Goal: Task Accomplishment & Management: Complete application form

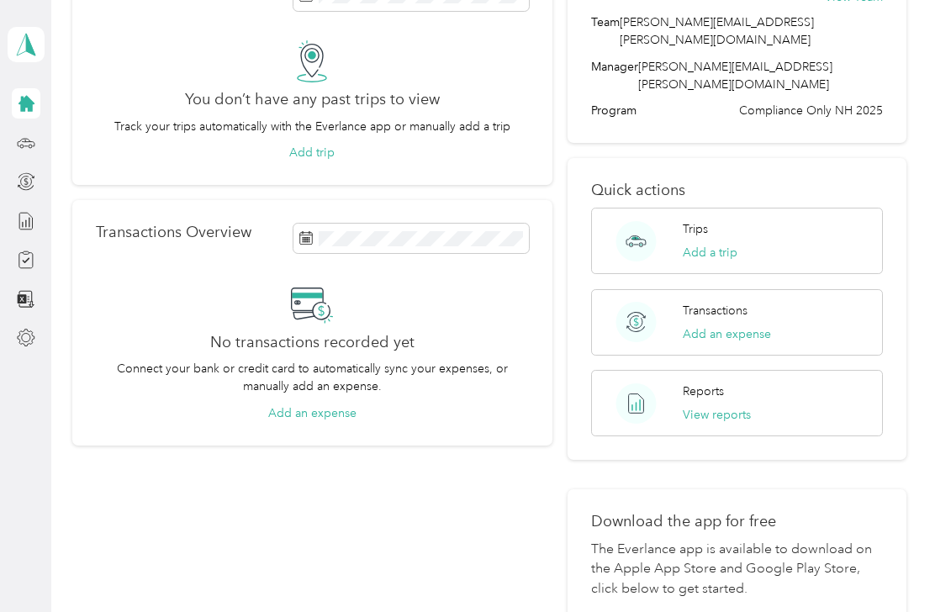
scroll to position [114, 0]
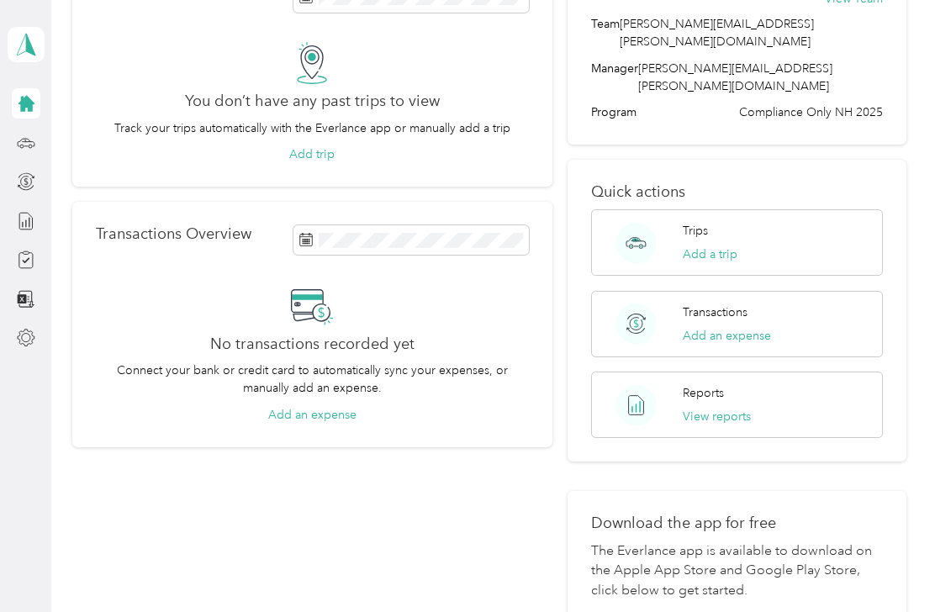
click at [24, 142] on icon at bounding box center [26, 143] width 19 height 19
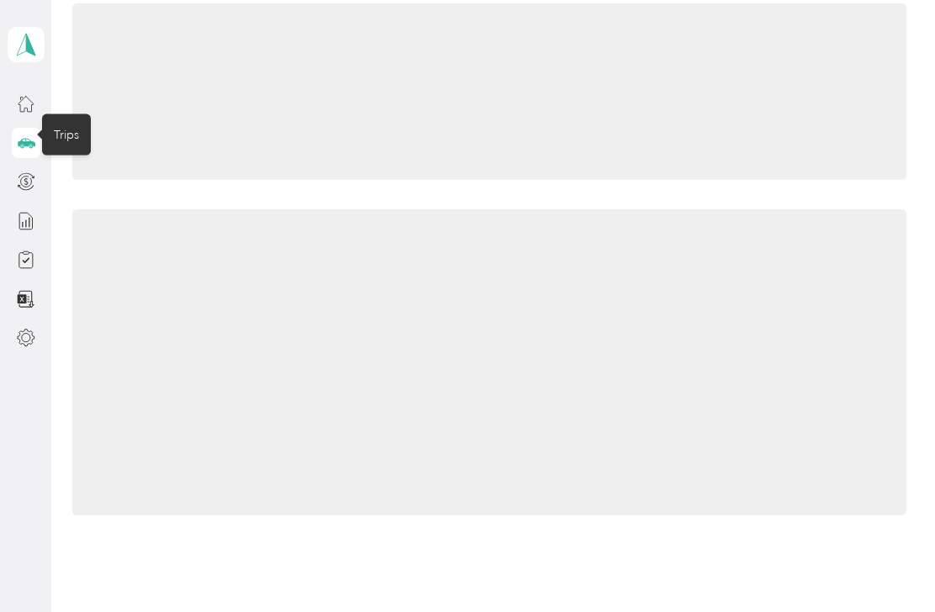
scroll to position [110, 0]
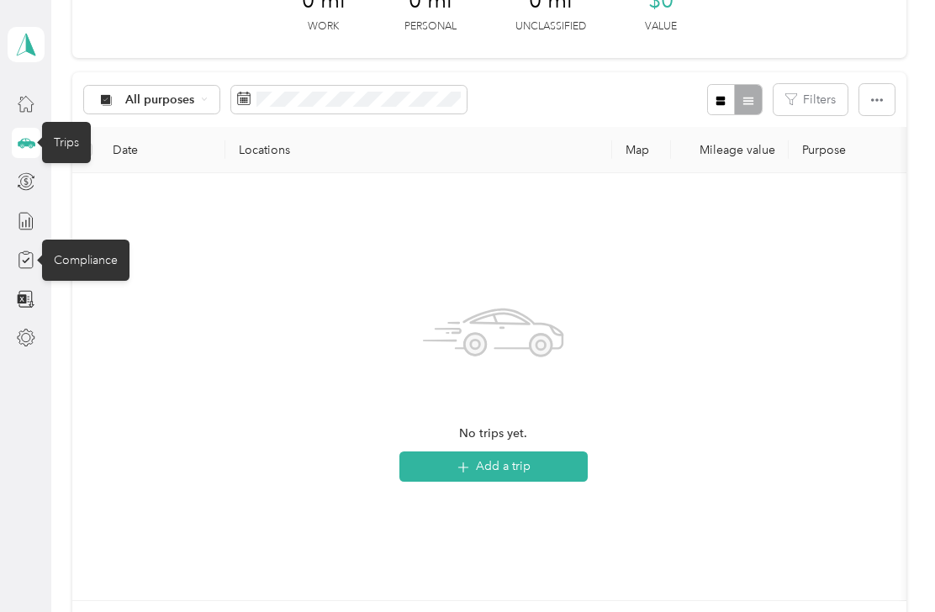
click at [88, 257] on div "Compliance" at bounding box center [85, 260] width 87 height 41
click at [13, 246] on div at bounding box center [26, 260] width 29 height 30
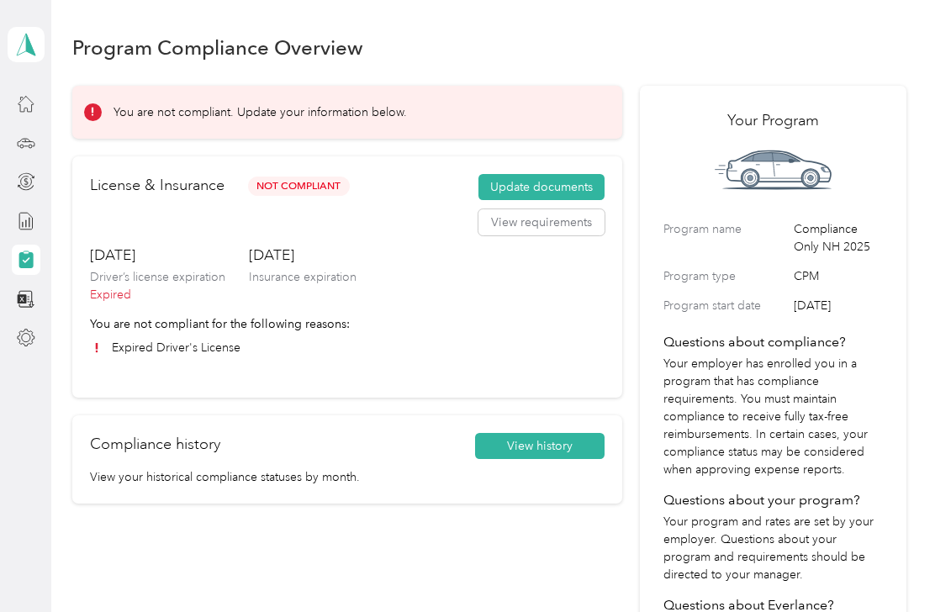
click at [575, 185] on button "Update documents" at bounding box center [542, 187] width 126 height 27
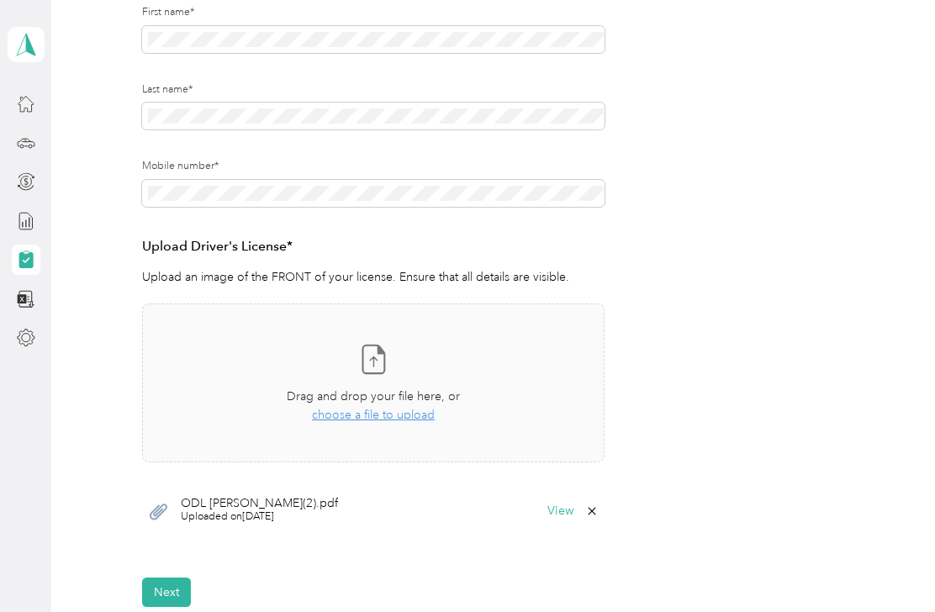
scroll to position [305, 0]
click at [406, 416] on span "choose a file to upload" at bounding box center [373, 414] width 123 height 14
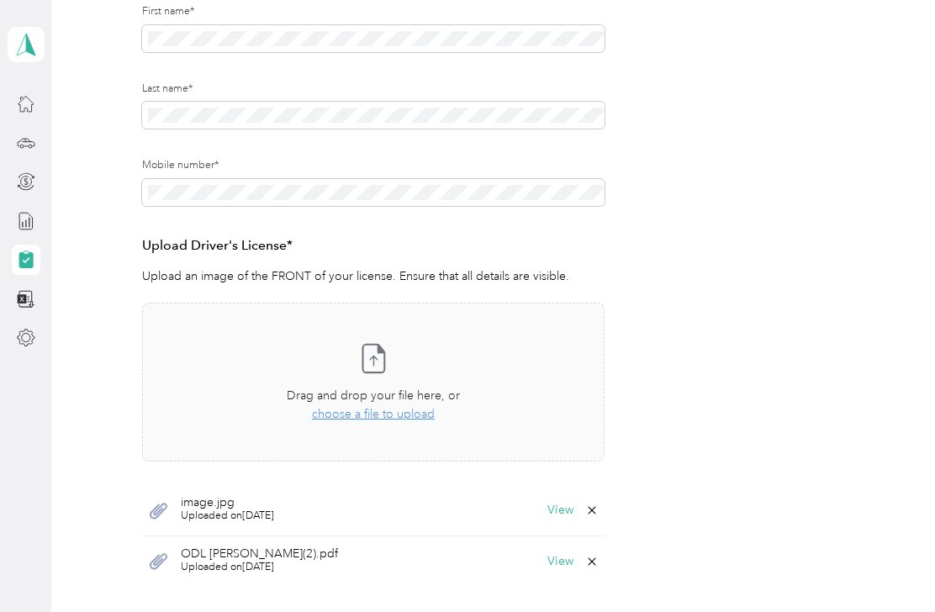
click at [597, 555] on icon at bounding box center [591, 561] width 13 height 13
click at [549, 571] on button "Yes" at bounding box center [555, 571] width 33 height 27
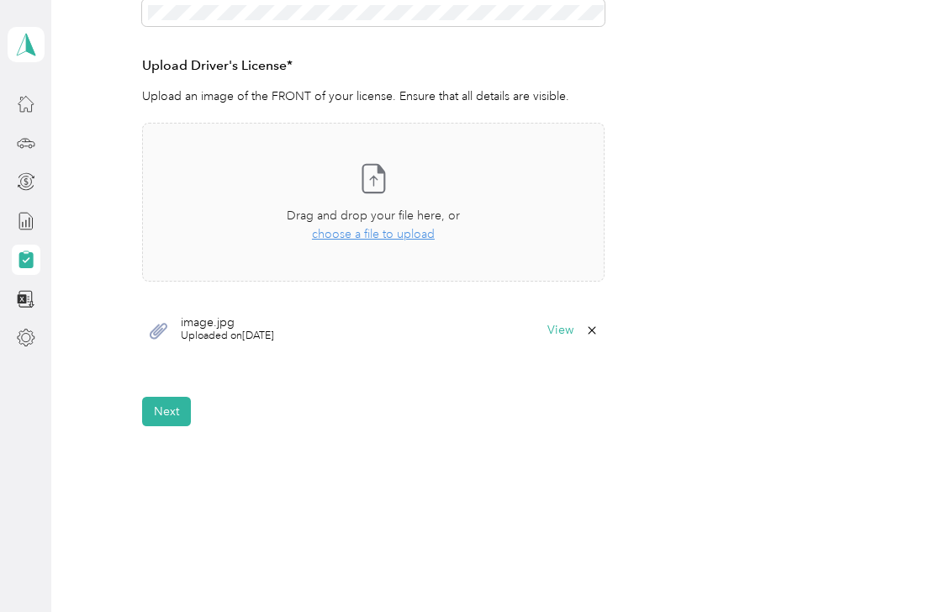
click at [160, 405] on button "Next" at bounding box center [166, 411] width 49 height 29
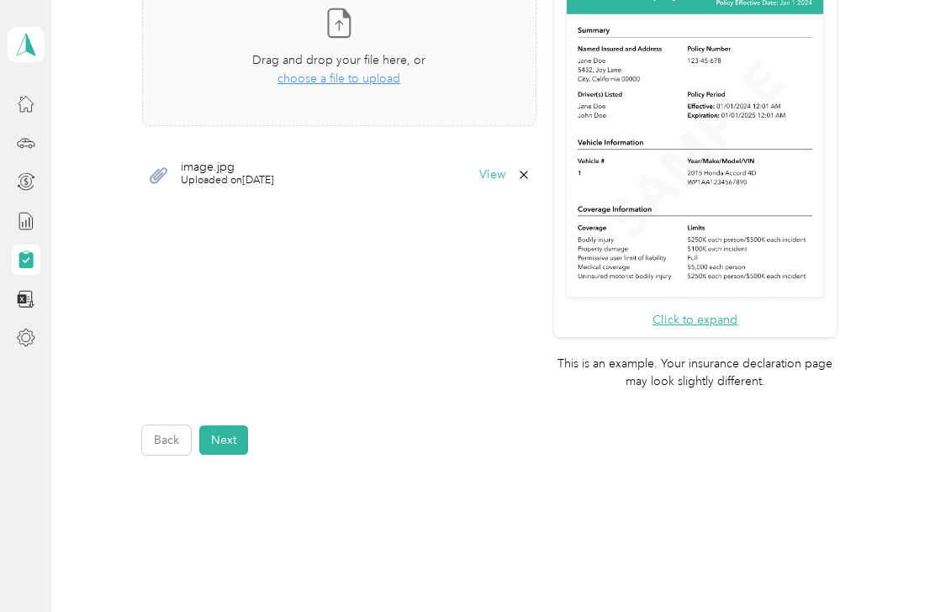
scroll to position [511, 0]
click at [219, 426] on button "Next" at bounding box center [223, 440] width 49 height 29
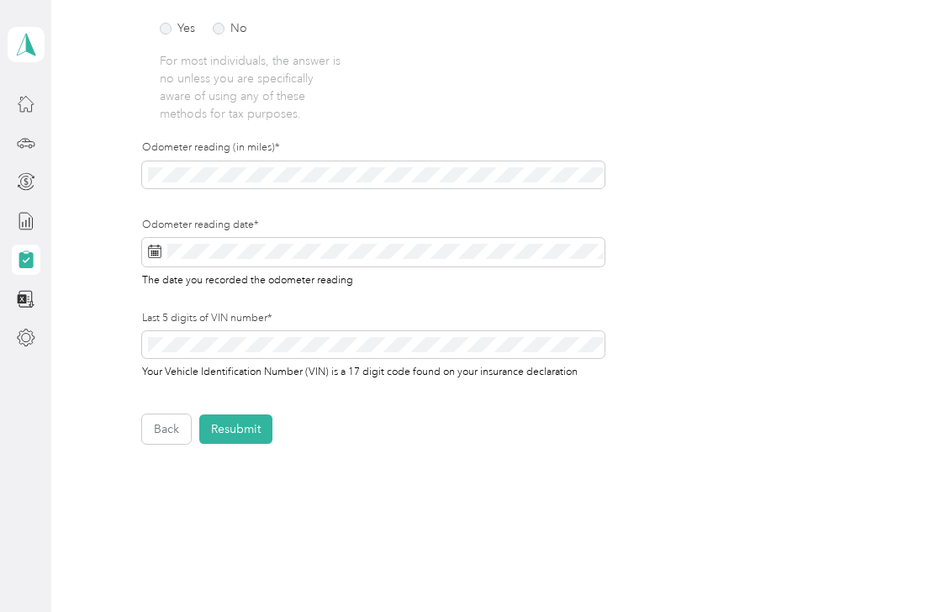
click at [245, 423] on button "Resubmit" at bounding box center [235, 429] width 73 height 29
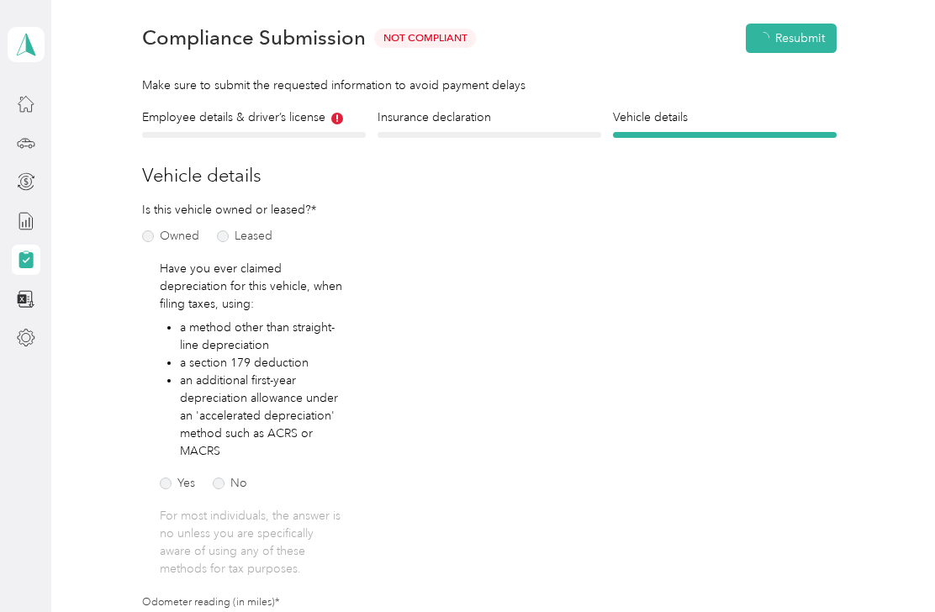
scroll to position [20, 0]
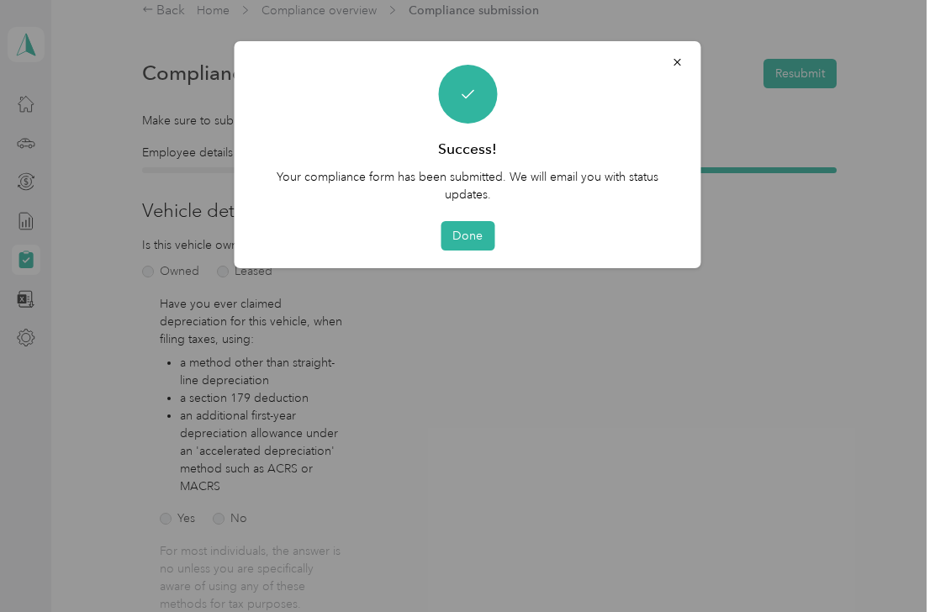
click at [468, 236] on button "Done" at bounding box center [468, 235] width 54 height 29
